Goal: Navigation & Orientation: Find specific page/section

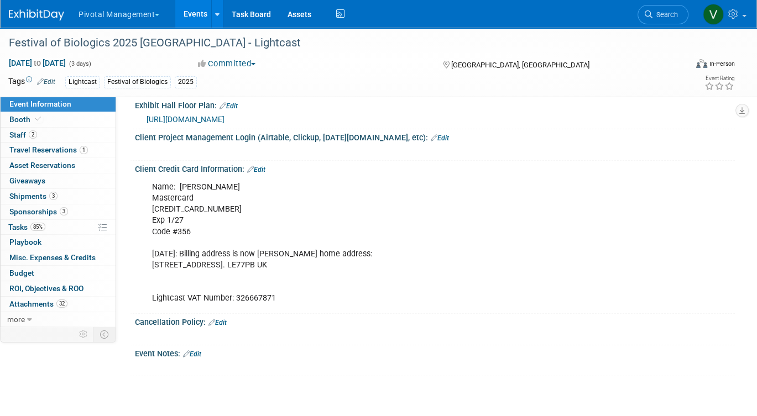
click at [188, 16] on link "Events" at bounding box center [195, 14] width 40 height 28
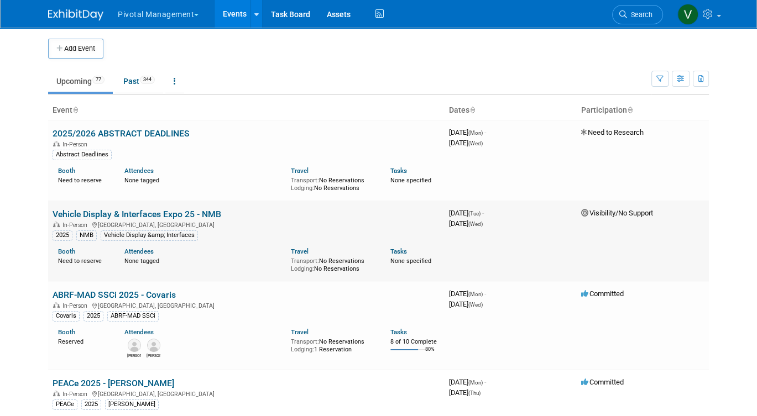
scroll to position [716, 0]
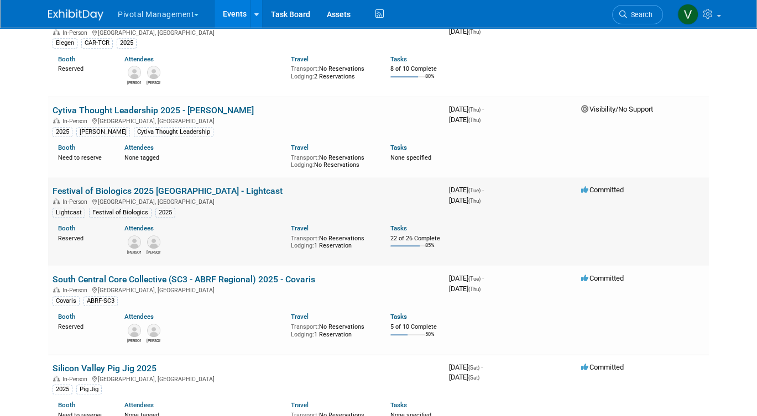
click at [156, 196] on link "Festival of Biologics 2025 [GEOGRAPHIC_DATA] - Lightcast" at bounding box center [167, 191] width 230 height 10
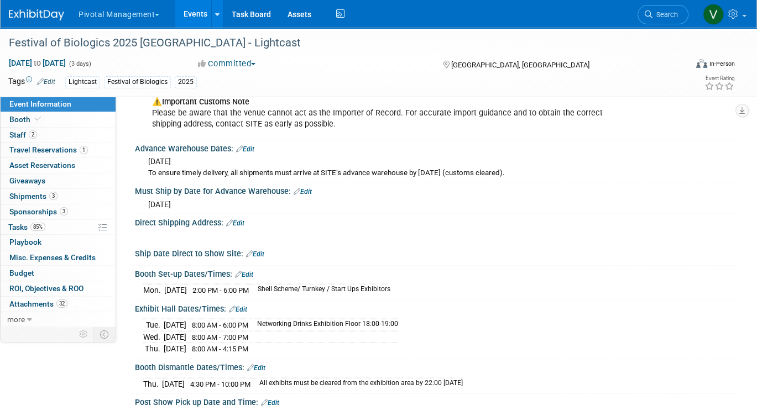
scroll to position [2122, 0]
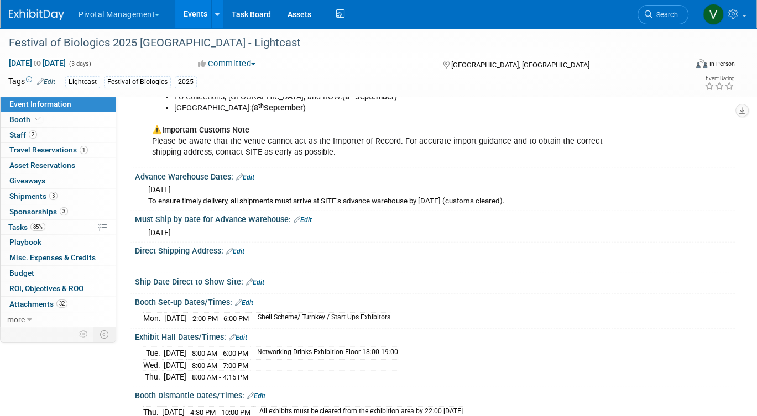
click at [188, 14] on link "Events" at bounding box center [195, 14] width 40 height 28
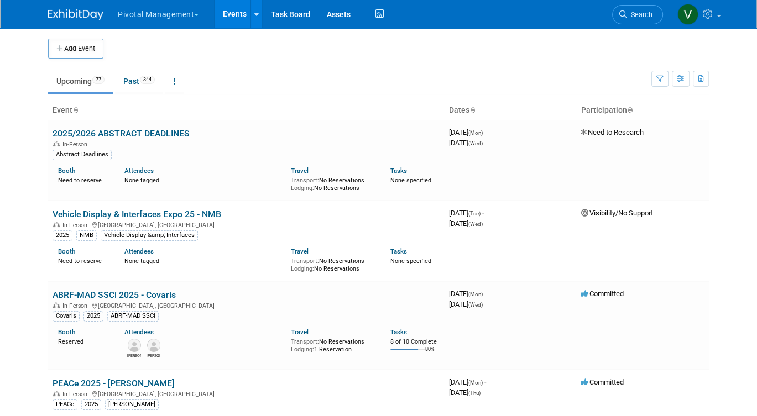
scroll to position [1345, 0]
